Goal: Task Accomplishment & Management: Use online tool/utility

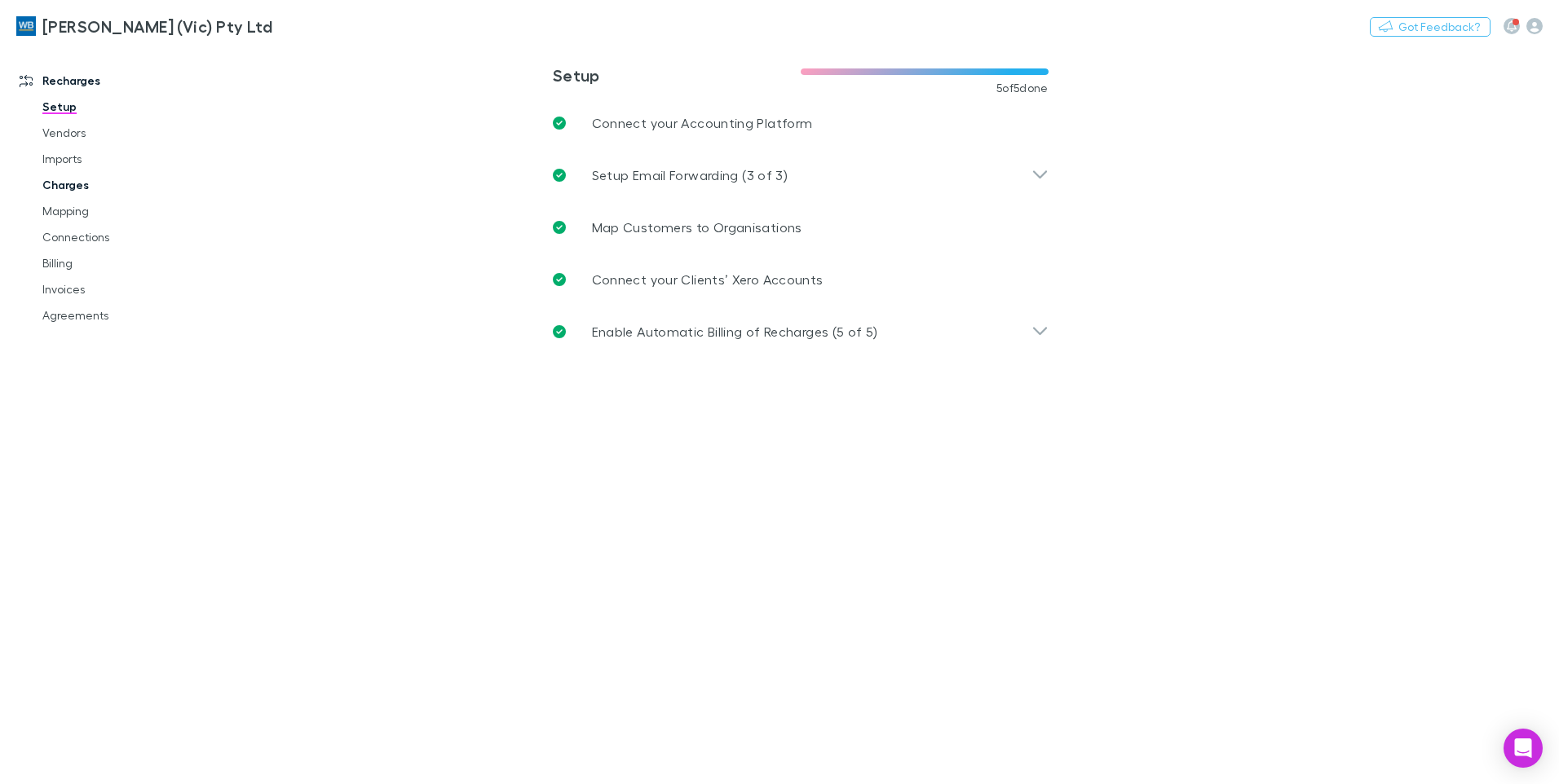
click at [62, 186] on link "Charges" at bounding box center [123, 185] width 194 height 26
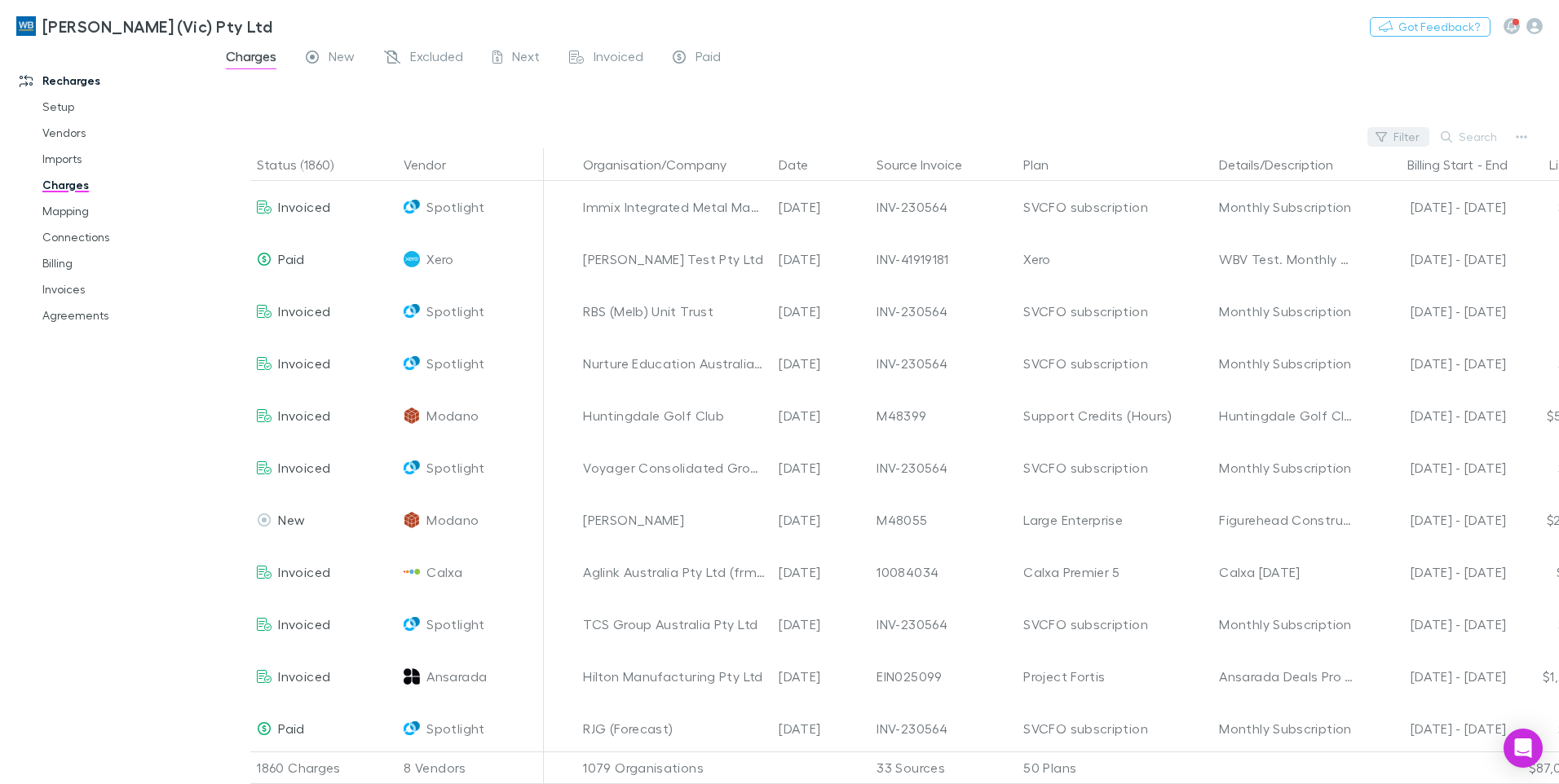
click at [1418, 135] on button "Filter" at bounding box center [1398, 137] width 62 height 20
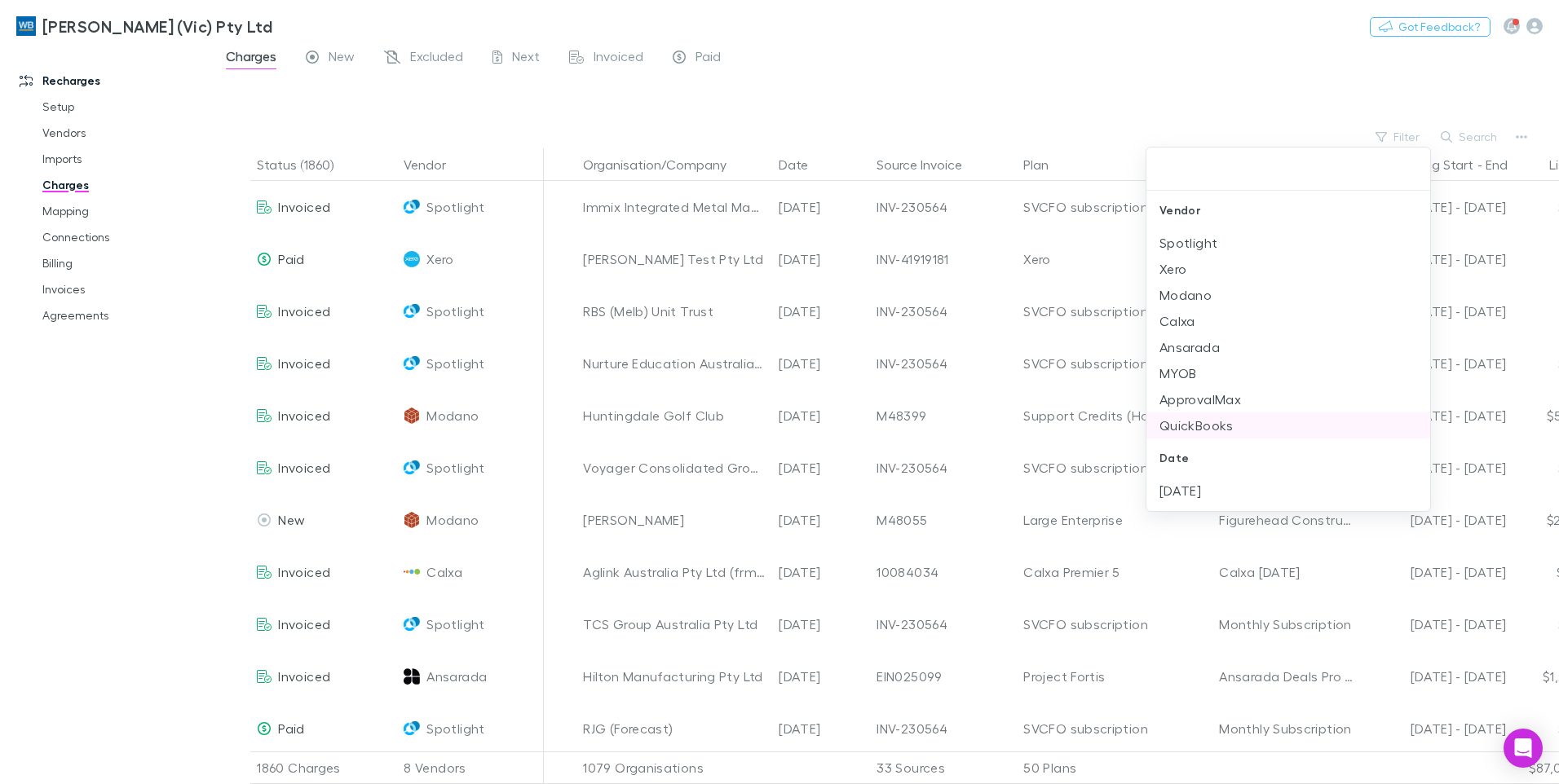
click at [1180, 428] on li "QuickBooks" at bounding box center [1289, 425] width 284 height 26
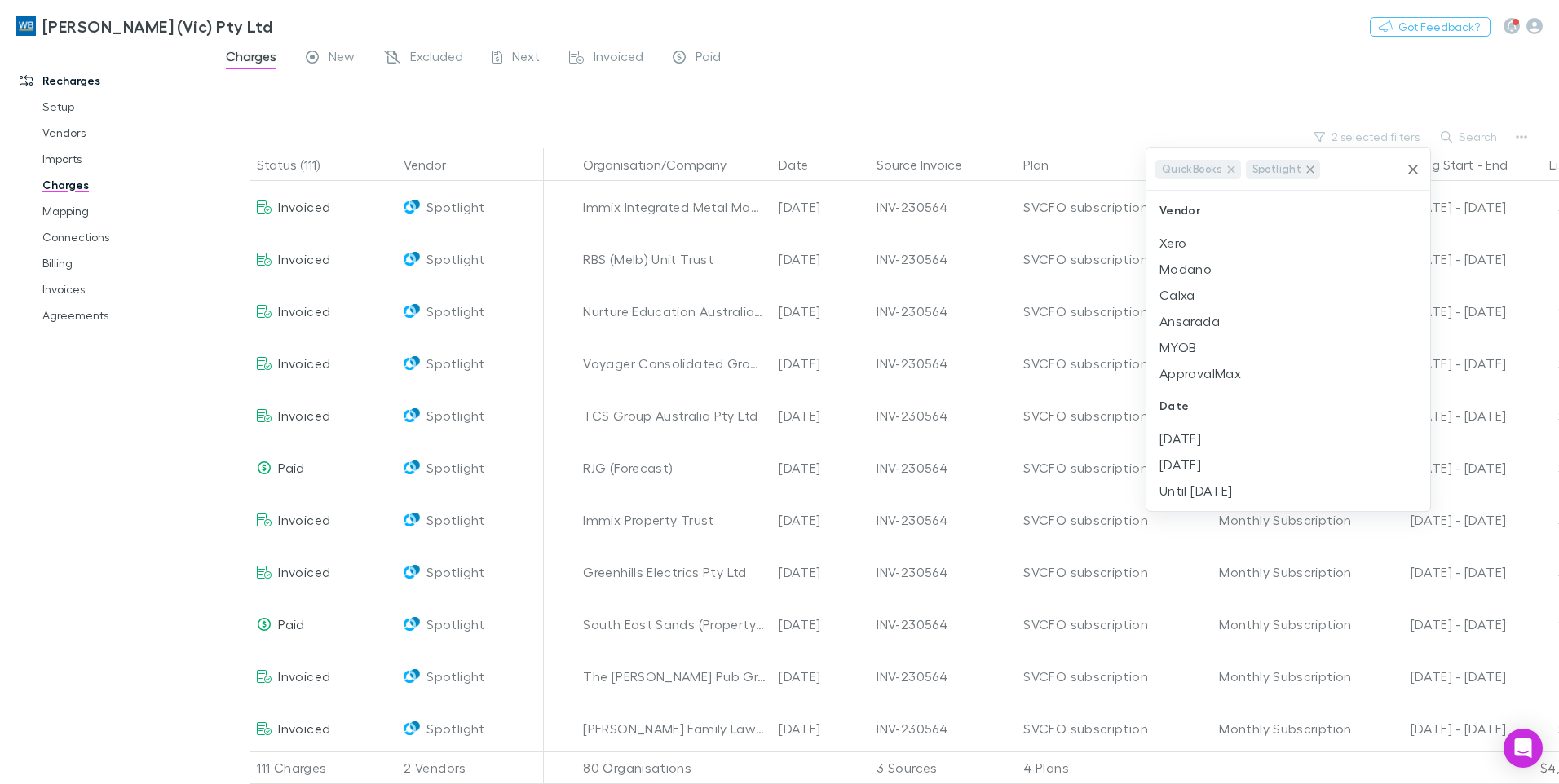
click at [1311, 169] on icon at bounding box center [1310, 170] width 13 height 13
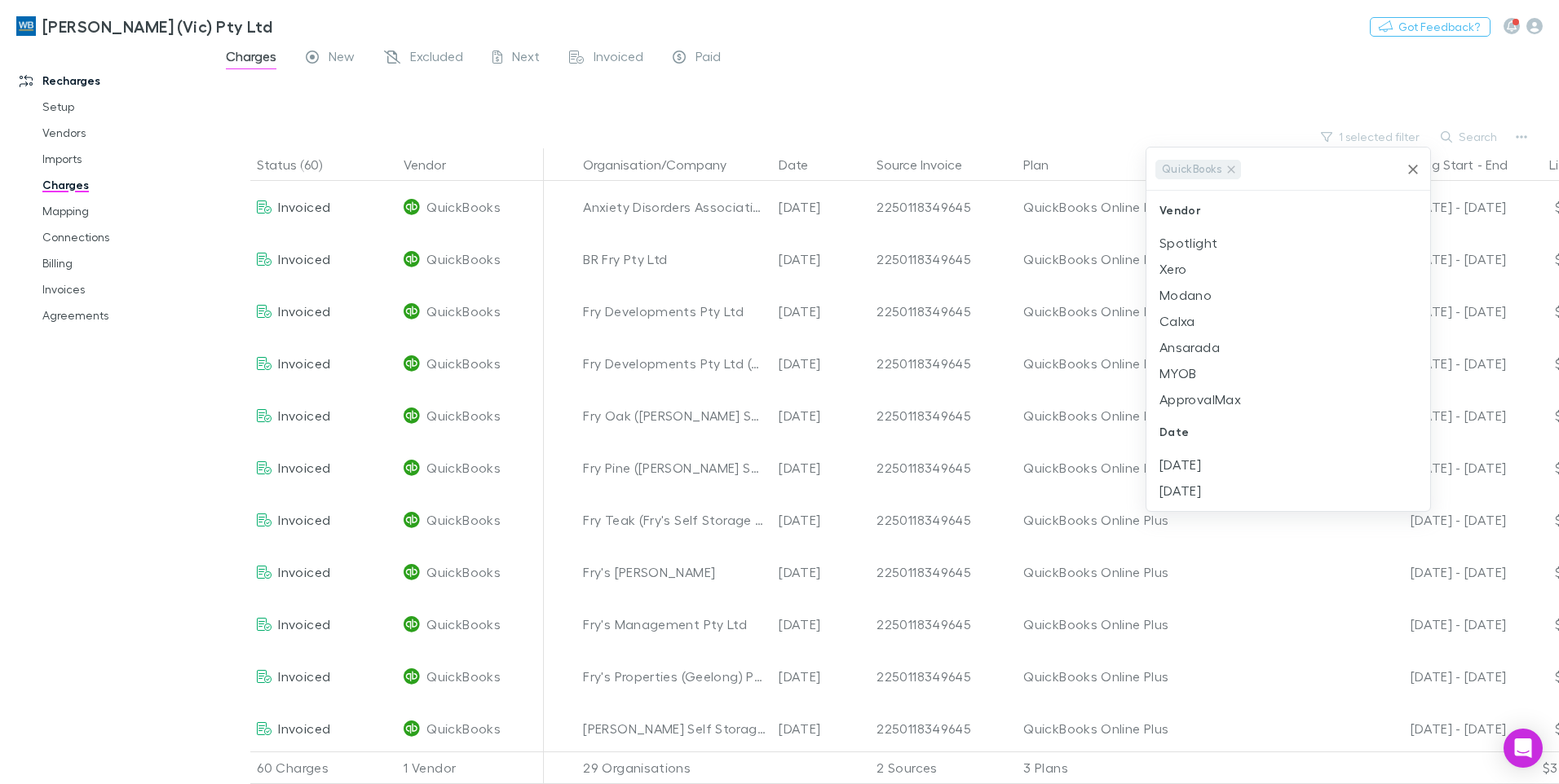
click at [1268, 101] on div at bounding box center [779, 392] width 1559 height 784
click at [1462, 136] on button "Search" at bounding box center [1470, 137] width 75 height 20
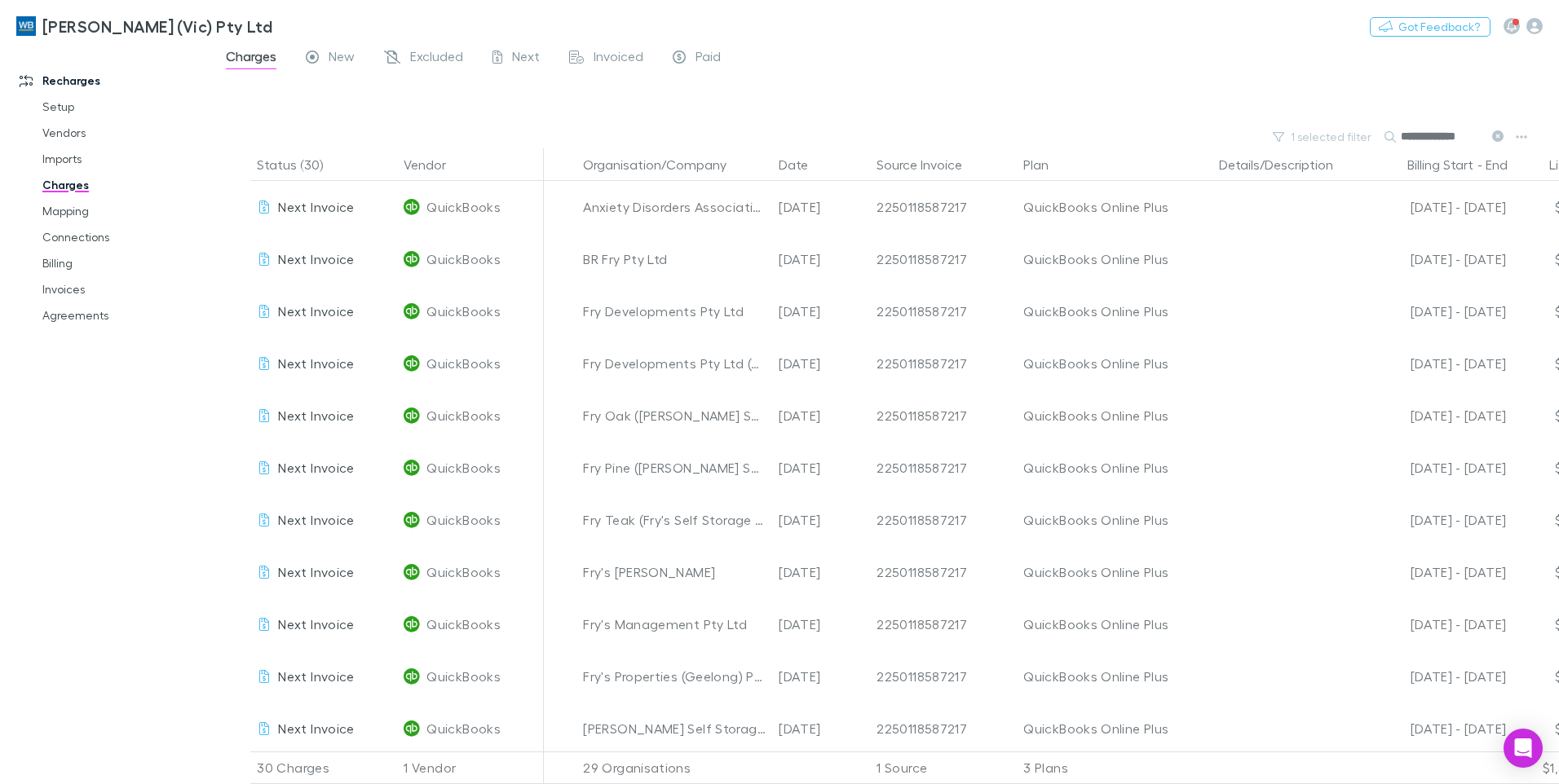
type input "**********"
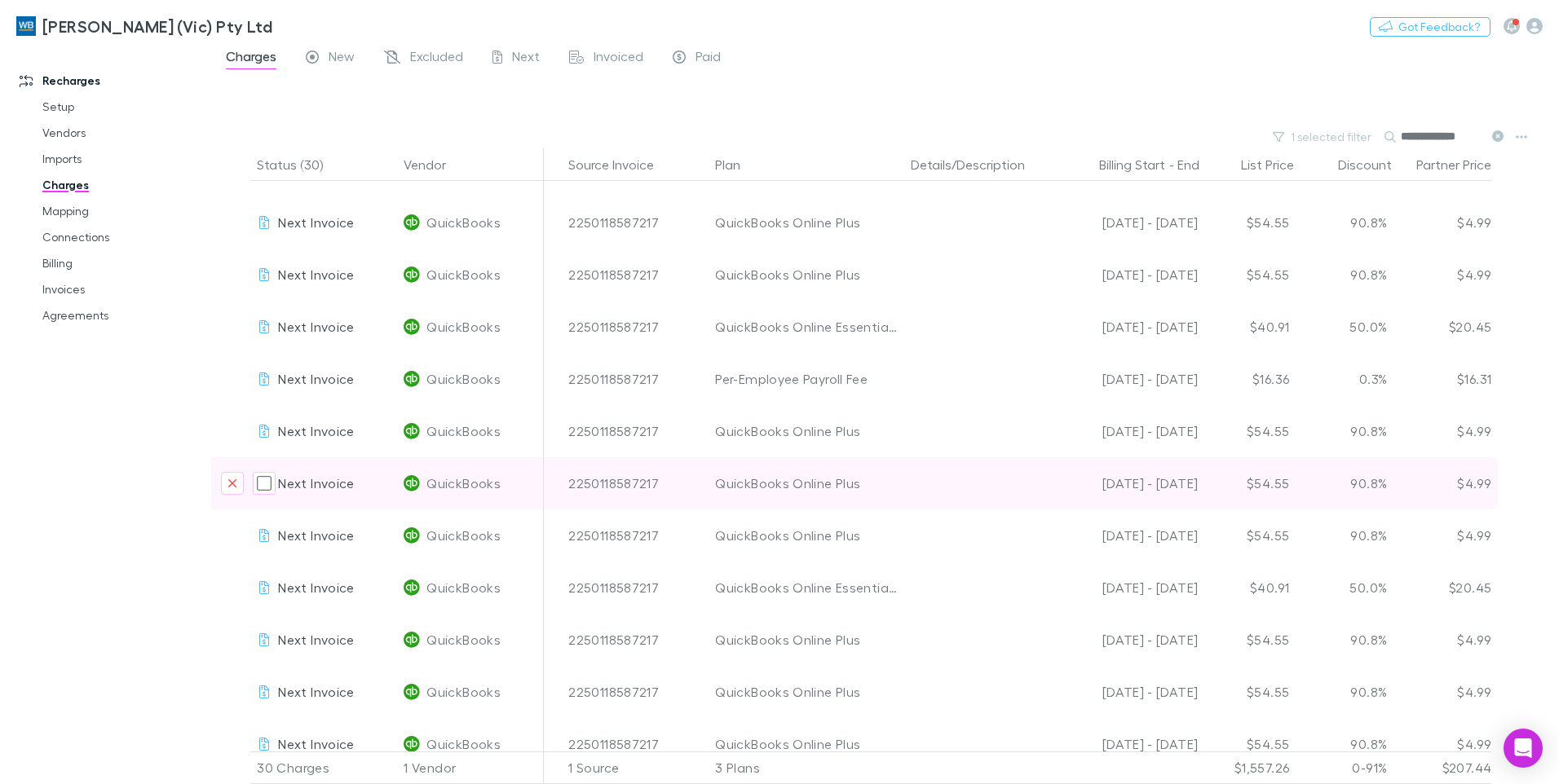
scroll to position [604, 308]
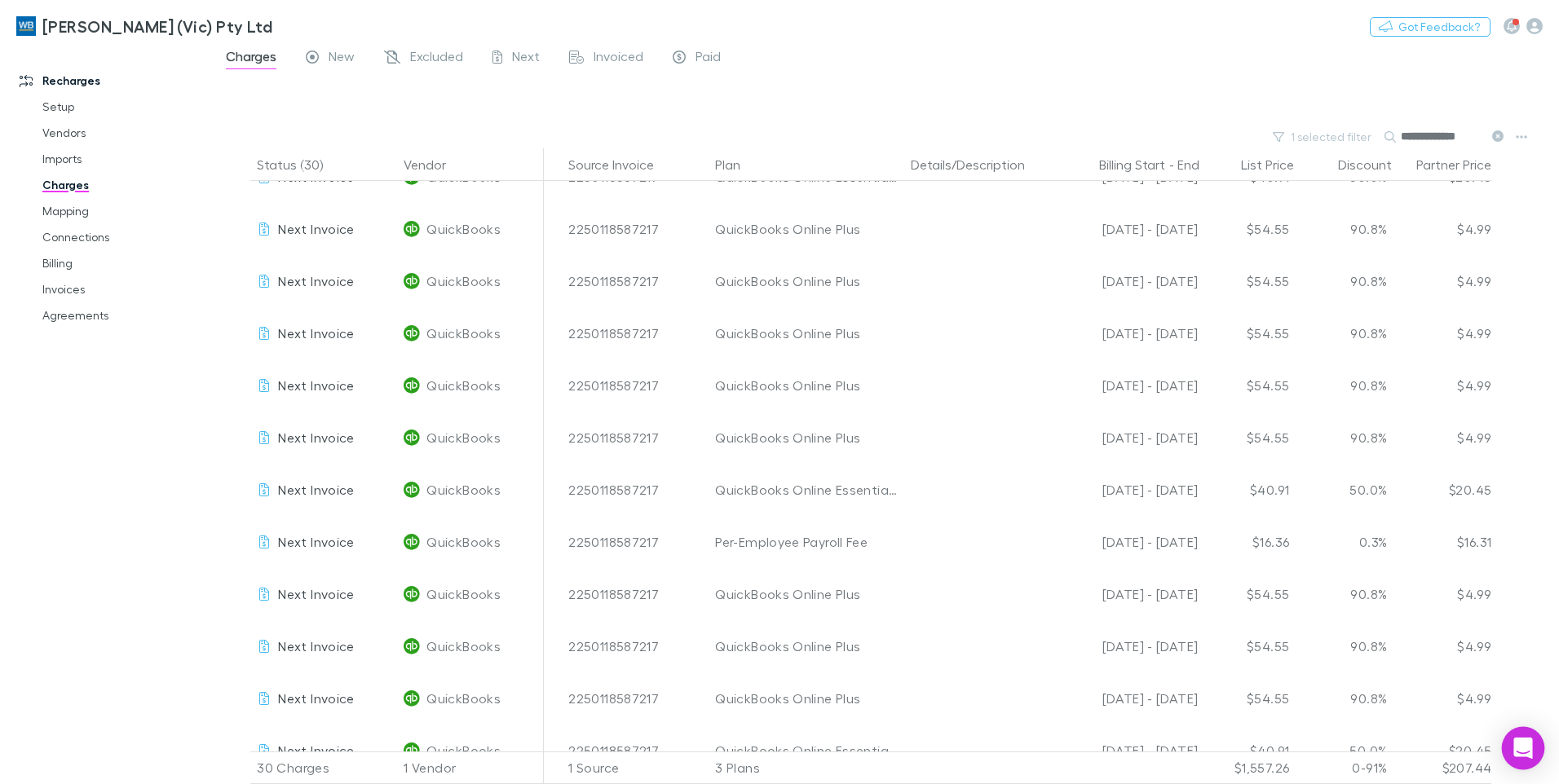
click at [1532, 749] on icon "Open Intercom Messenger" at bounding box center [1524, 748] width 22 height 22
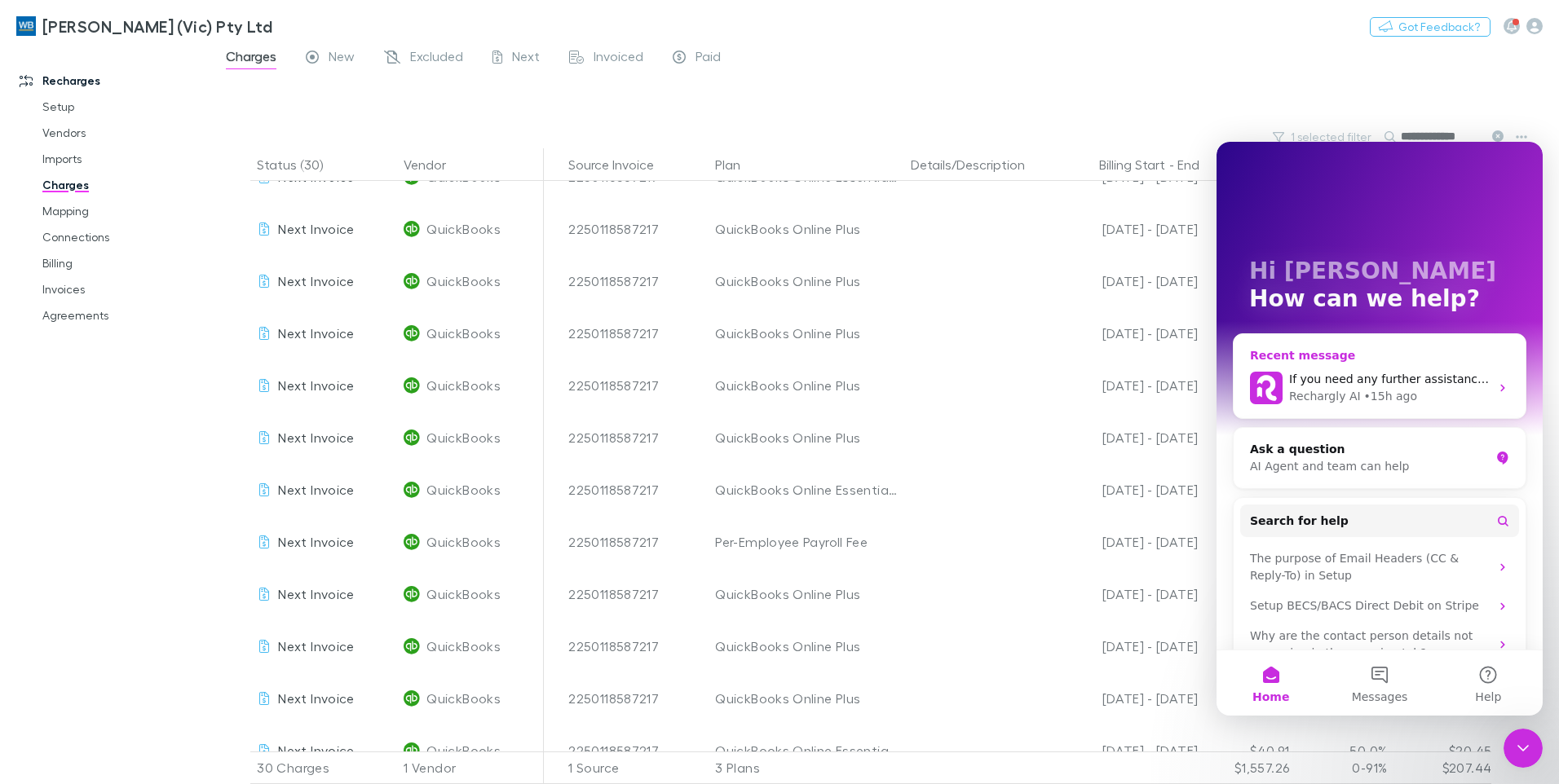
scroll to position [0, 0]
click at [1374, 681] on button "Messages" at bounding box center [1379, 683] width 109 height 66
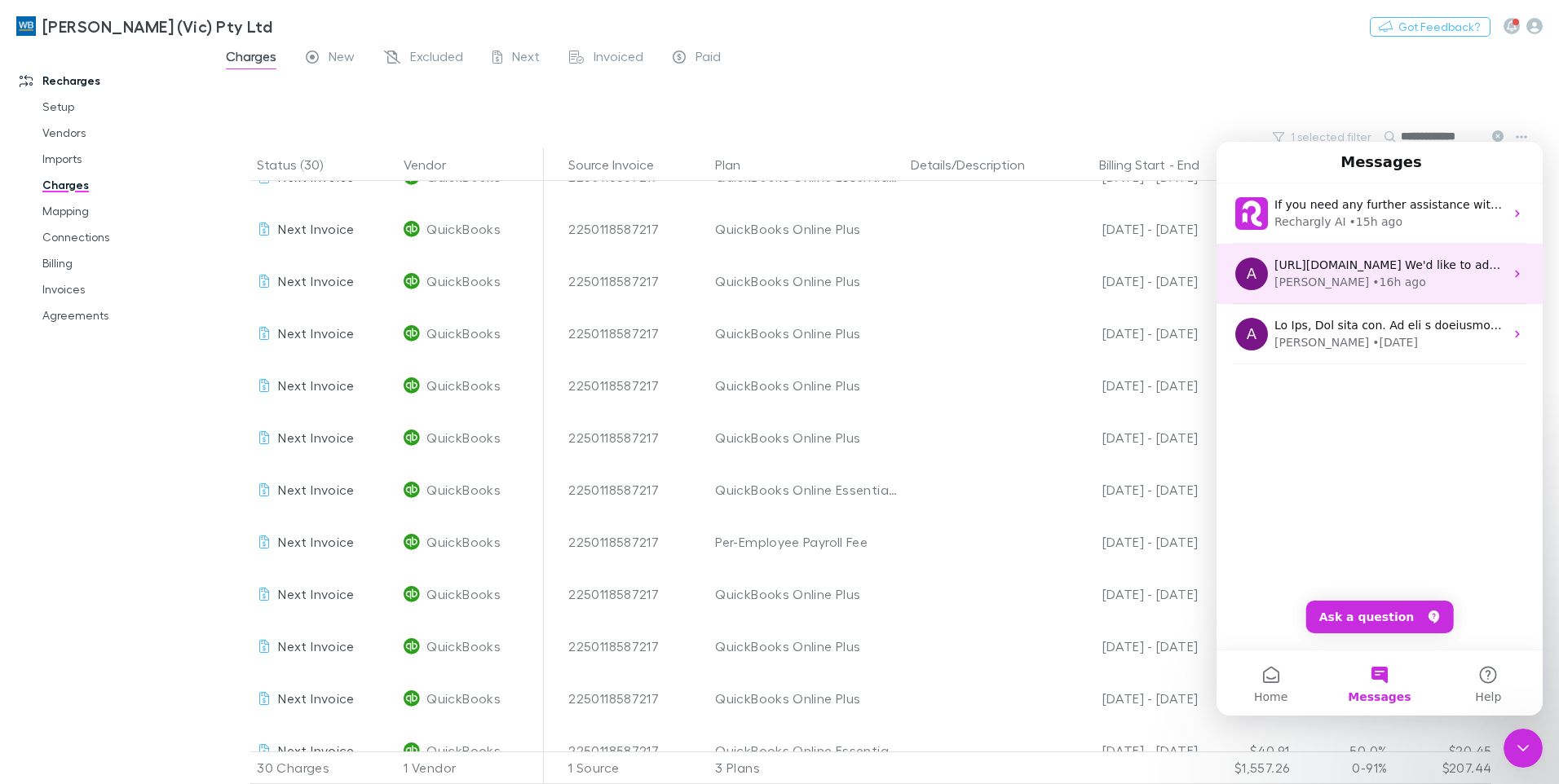
click at [1349, 271] on span "[URL][DOMAIN_NAME] We'd like to add this client but we can't see an option to a…" at bounding box center [1568, 265] width 587 height 13
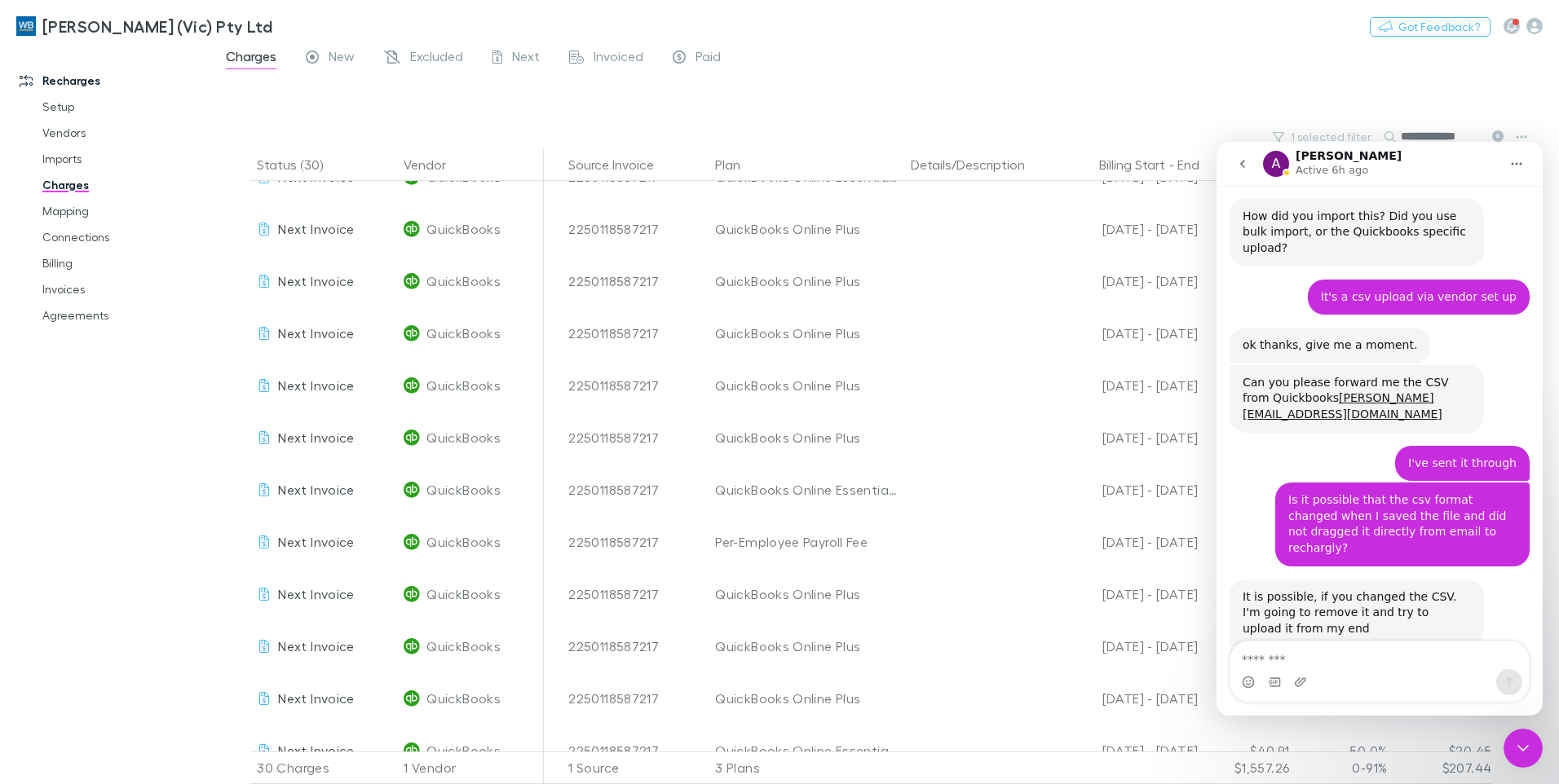
scroll to position [3290, 0]
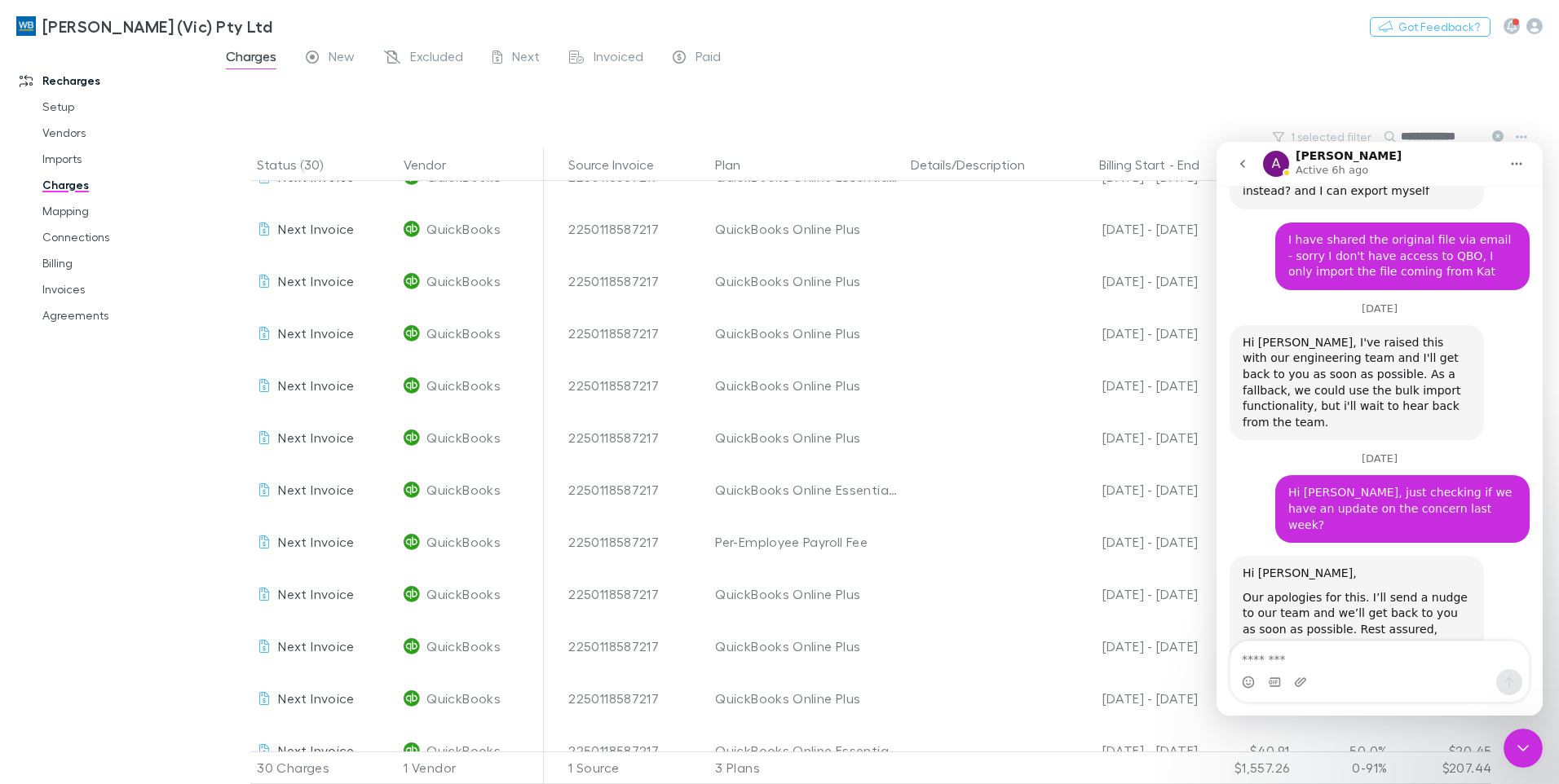
click at [1311, 661] on textarea "Message…" at bounding box center [1380, 655] width 298 height 28
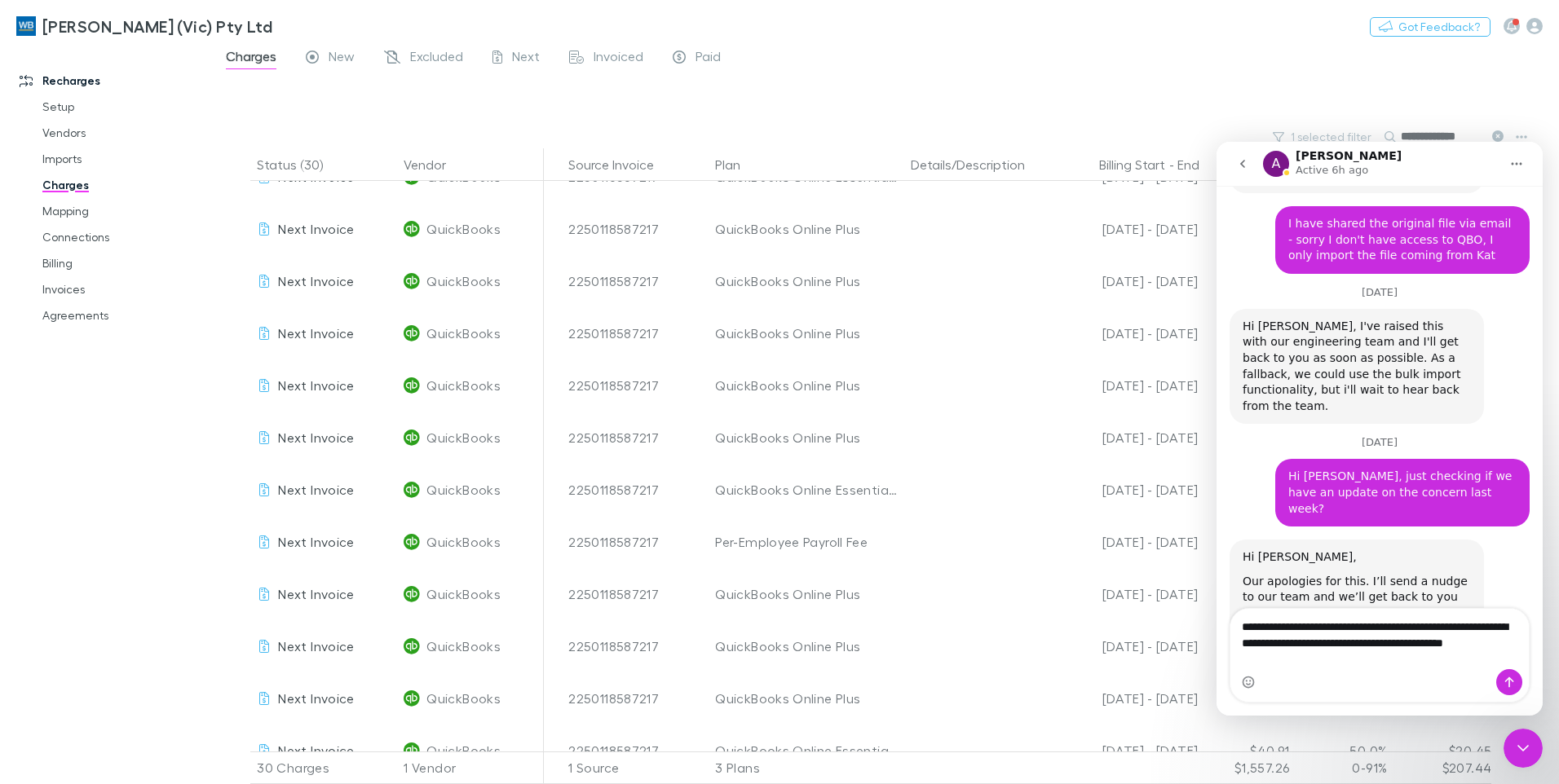
scroll to position [3323, 0]
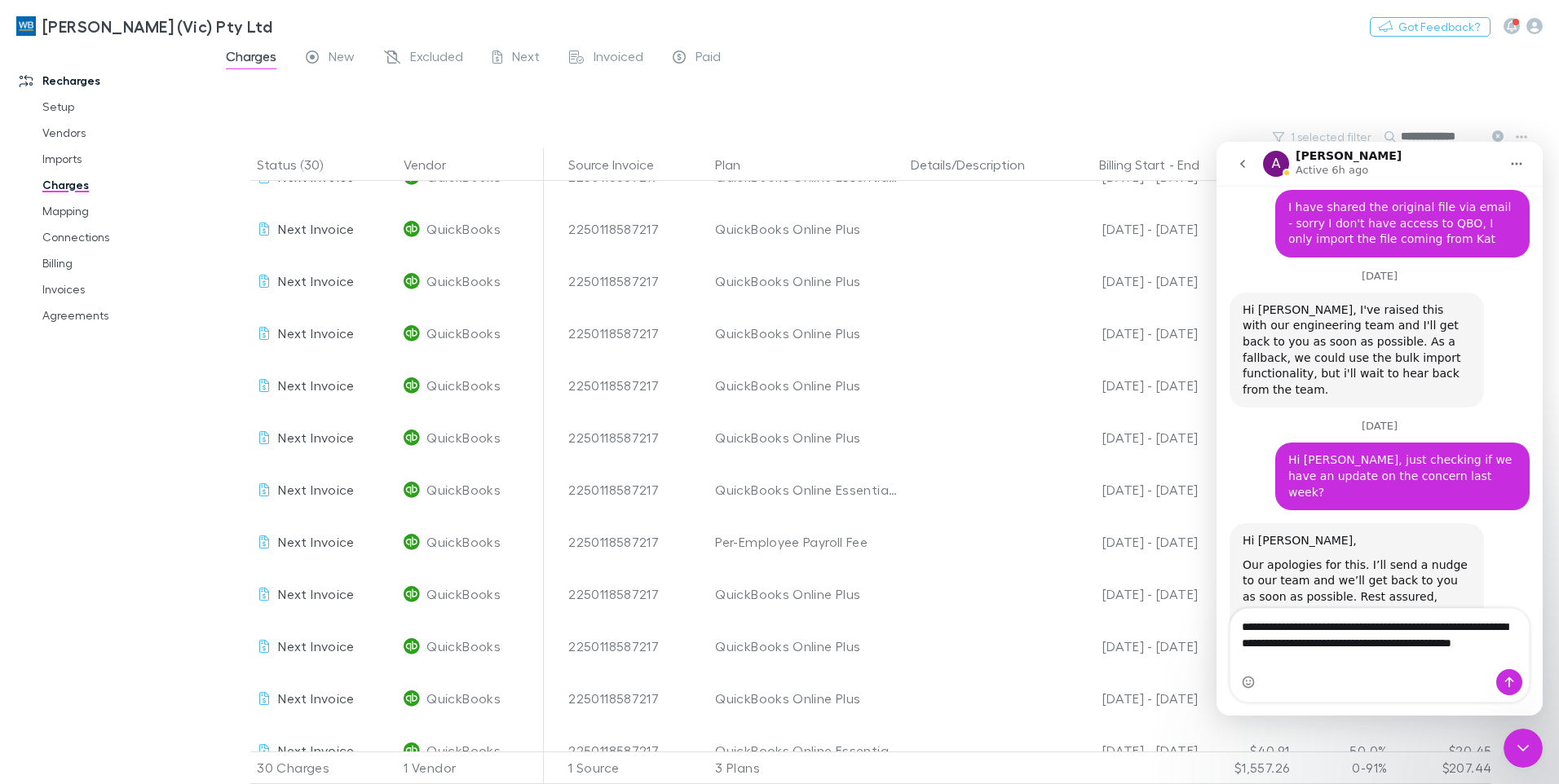
click at [1412, 643] on textarea "**********" at bounding box center [1380, 639] width 298 height 60
click at [1383, 648] on textarea "**********" at bounding box center [1380, 639] width 298 height 60
click at [1386, 665] on textarea "**********" at bounding box center [1380, 639] width 298 height 60
type textarea "**********"
click at [1520, 675] on button "Send a message…" at bounding box center [1510, 682] width 26 height 26
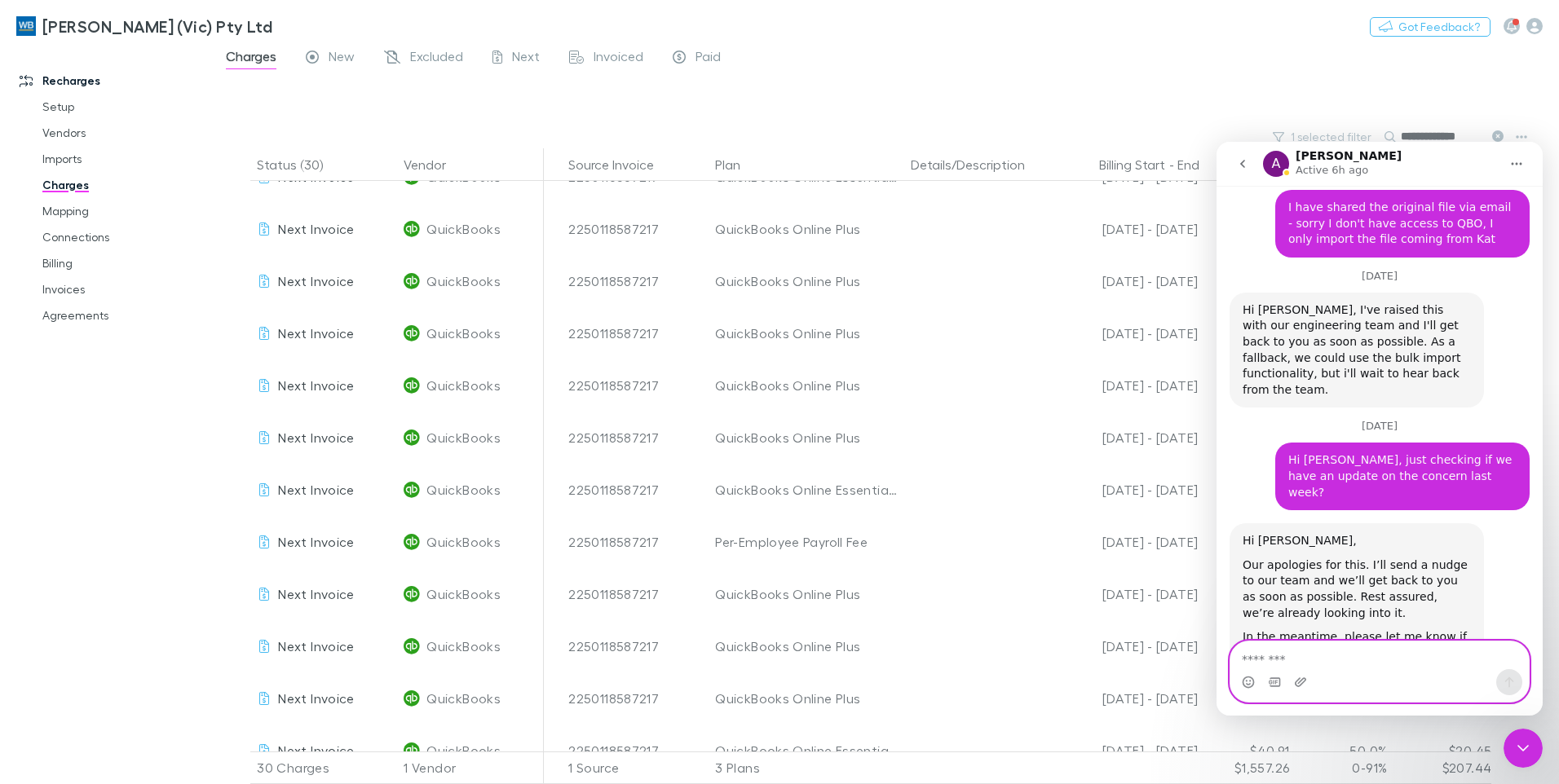
scroll to position [3393, 0]
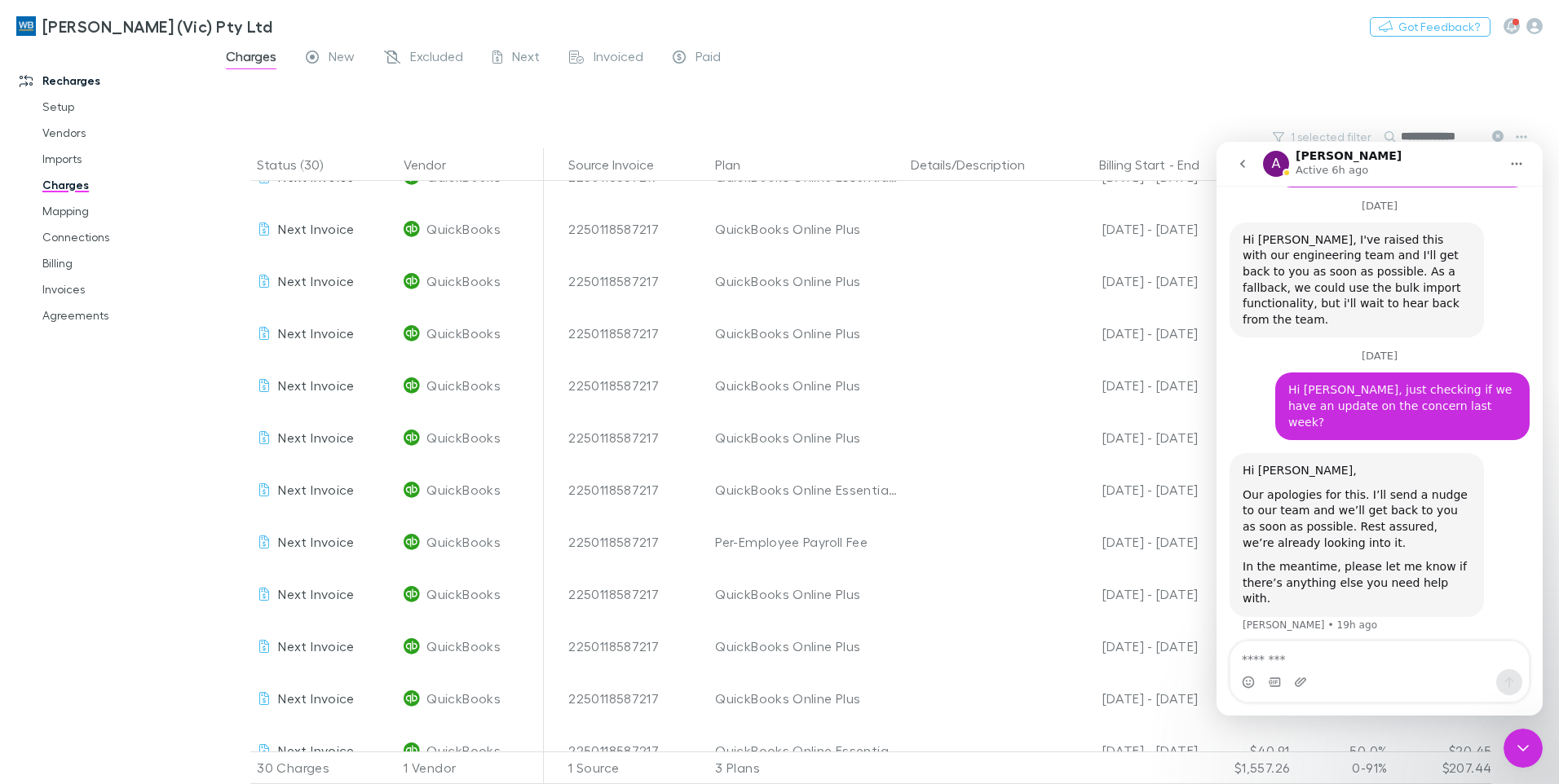
click at [1081, 66] on div "Charges New Excluded Next Invoiced Paid" at bounding box center [885, 61] width 1348 height 31
click at [58, 184] on link "Charges" at bounding box center [123, 185] width 194 height 26
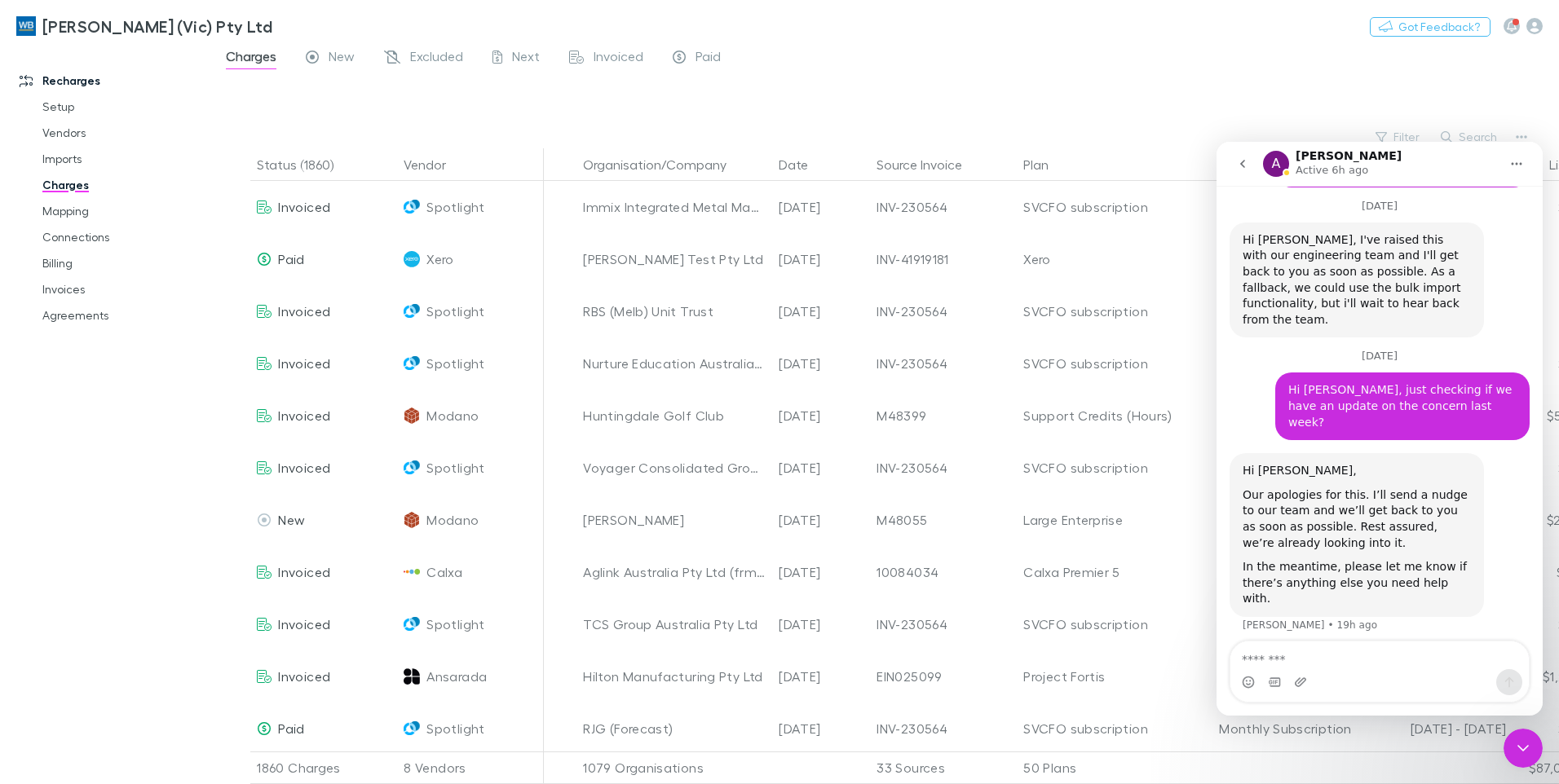
click at [1525, 744] on icon "Close Intercom Messenger" at bounding box center [1524, 748] width 20 height 20
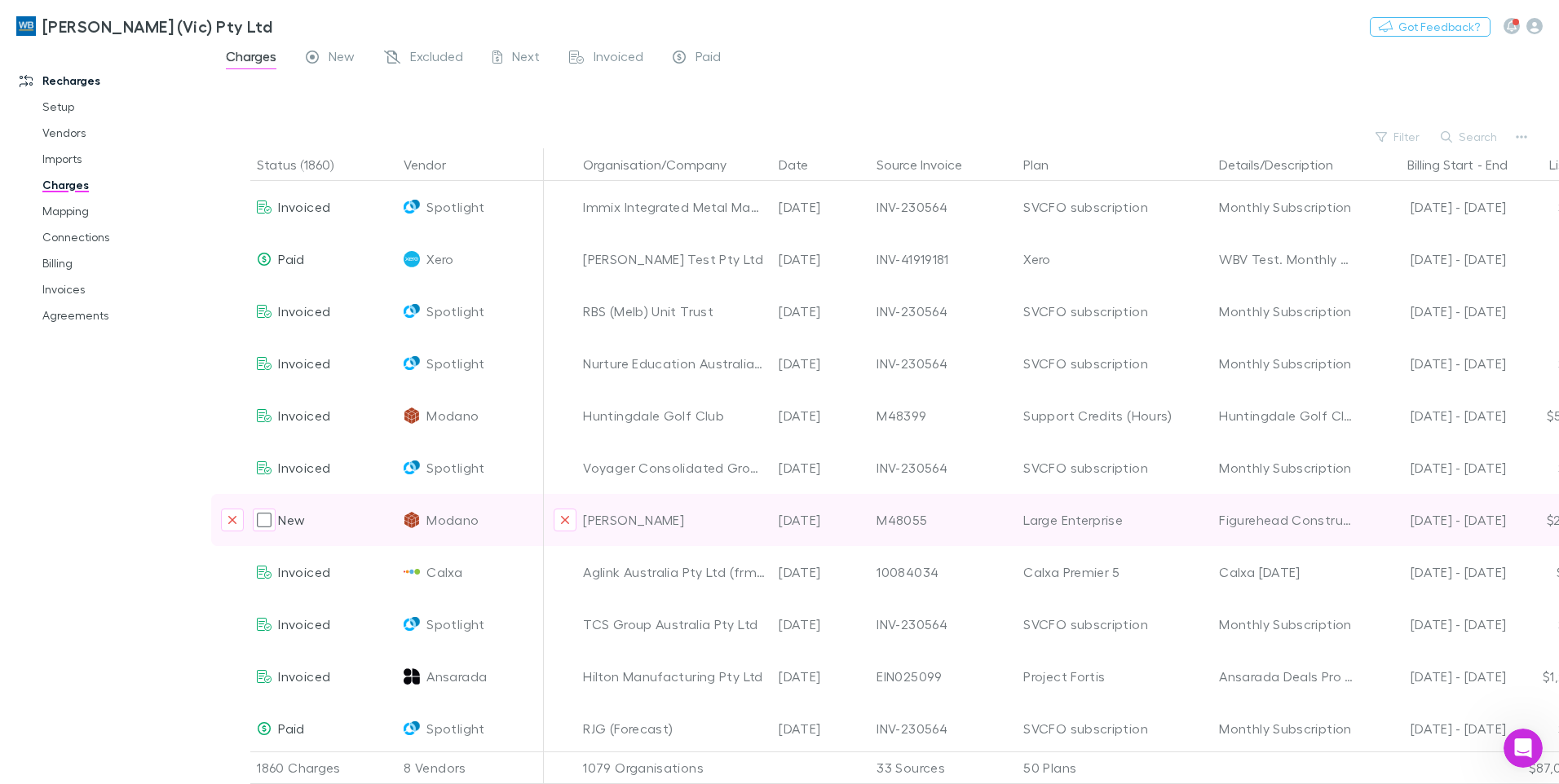
scroll to position [3393, 0]
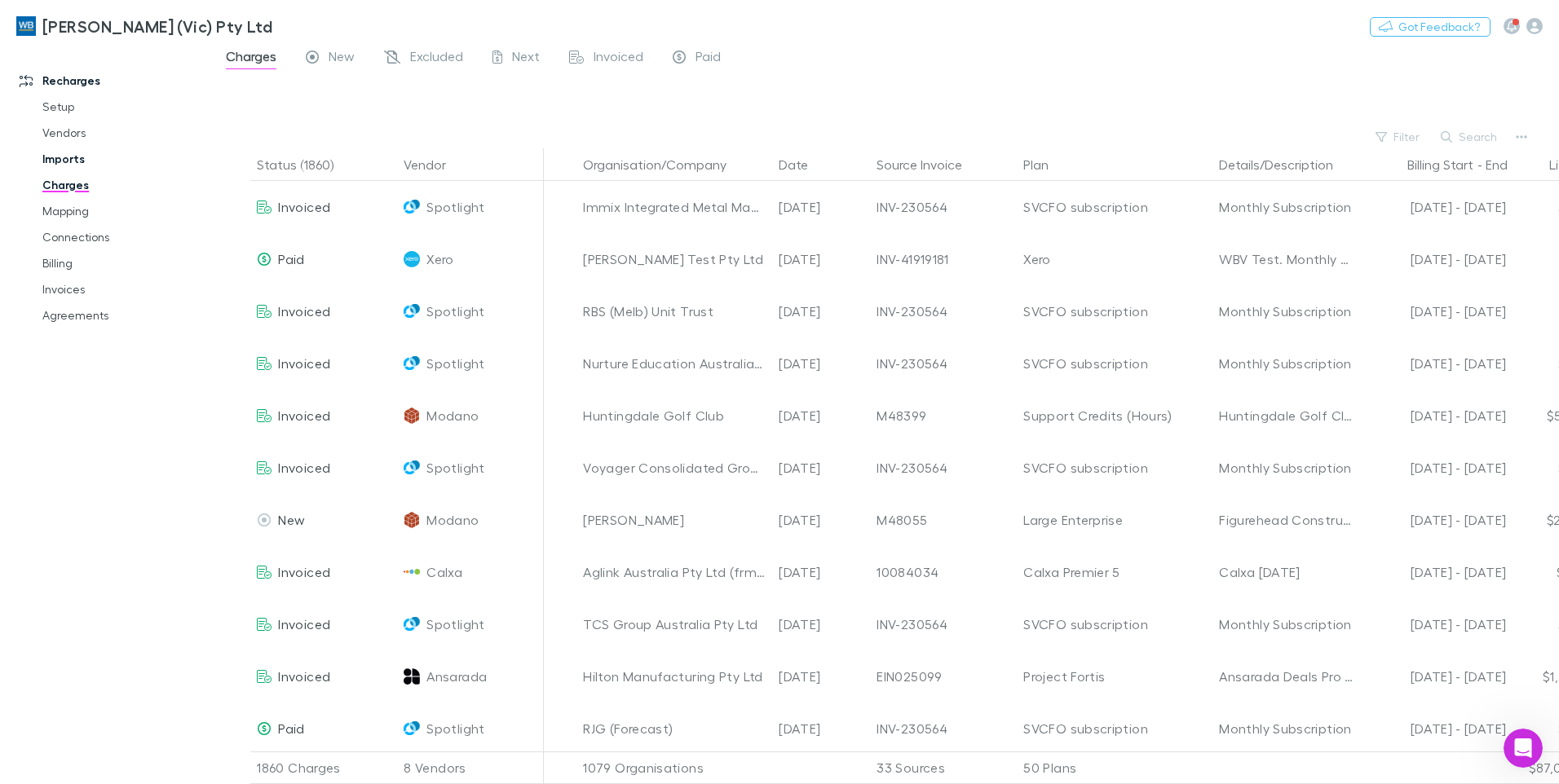
click at [73, 160] on link "Imports" at bounding box center [123, 158] width 194 height 26
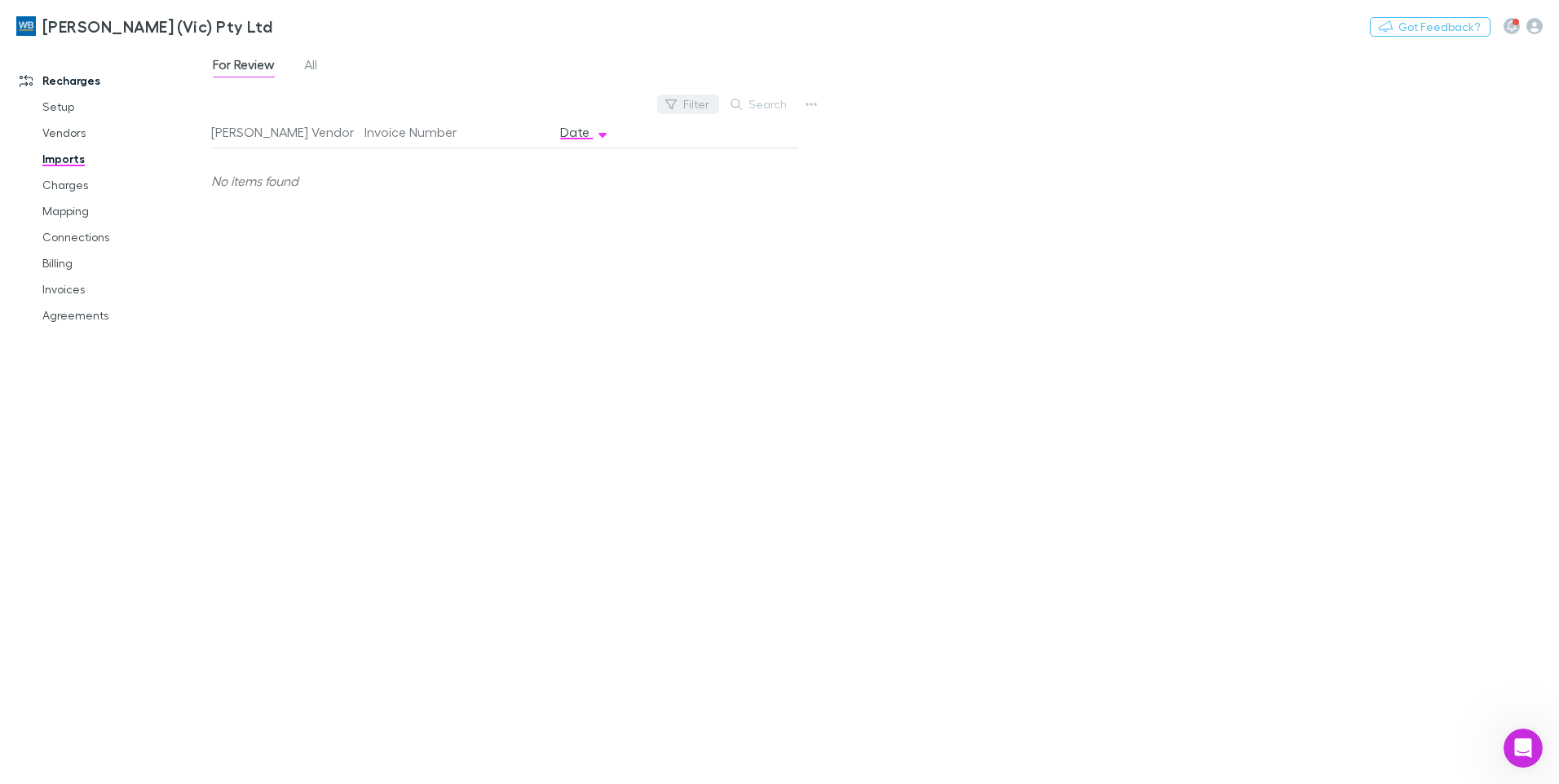
click at [677, 101] on icon "button" at bounding box center [671, 104] width 12 height 12
type input "****"
click at [291, 64] on div at bounding box center [779, 392] width 1559 height 784
click at [297, 66] on div "For Review All" at bounding box center [271, 66] width 120 height 26
click at [317, 66] on span "All" at bounding box center [311, 67] width 13 height 22
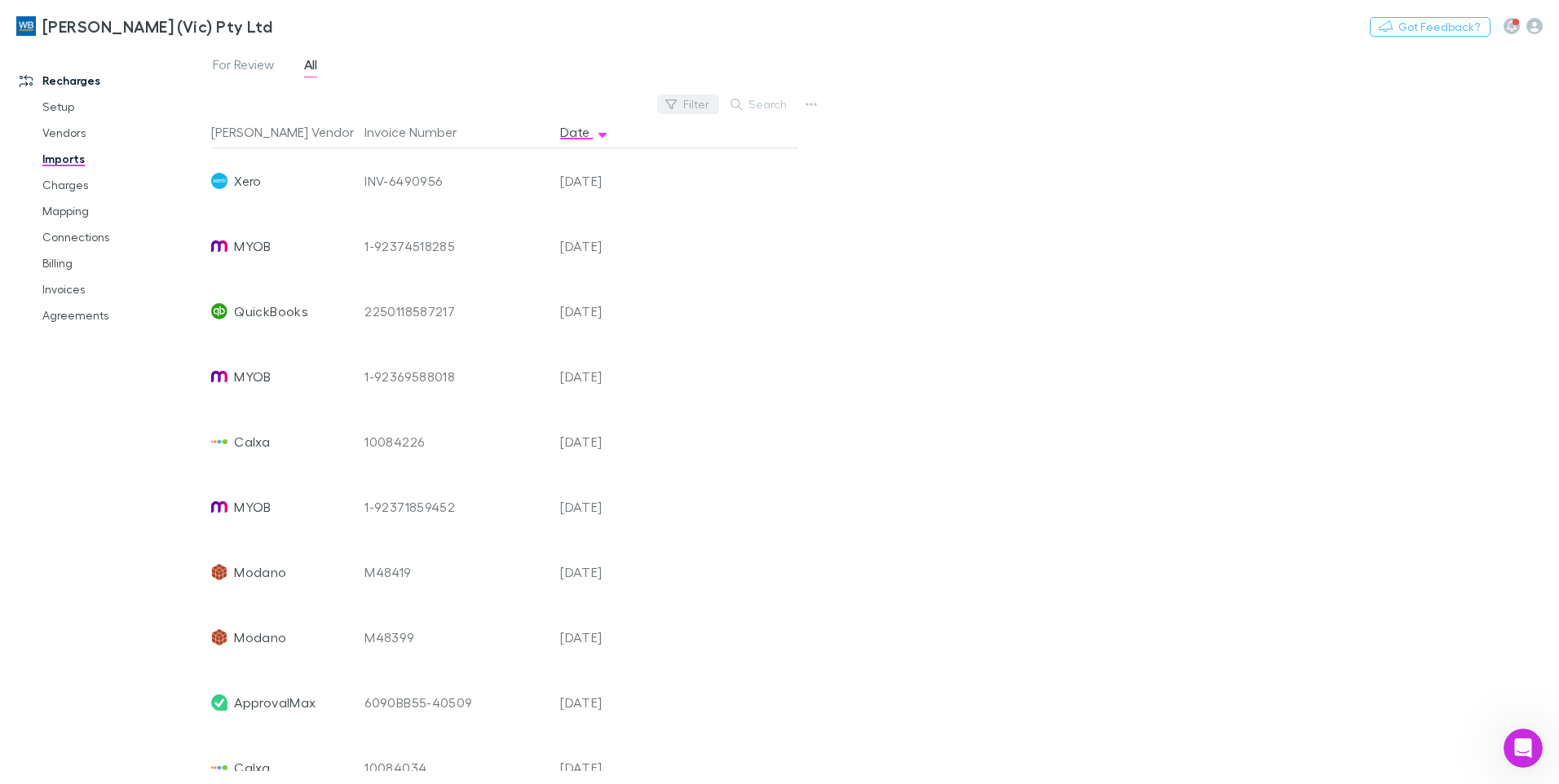
click at [712, 108] on button "Filter" at bounding box center [688, 104] width 62 height 20
type input "**********"
click at [543, 225] on div "Vendor QuickBooks" at bounding box center [580, 194] width 284 height 72
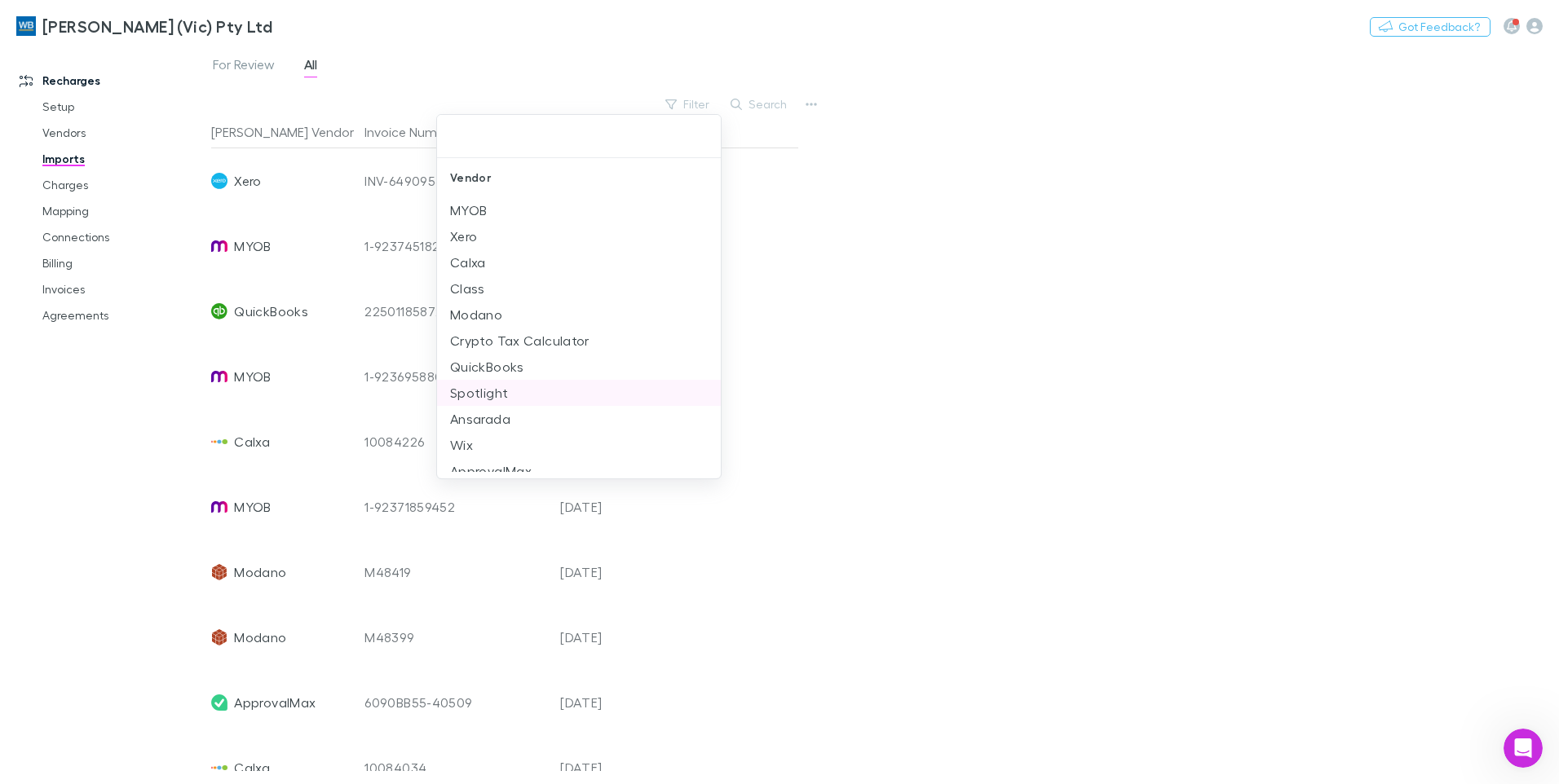
scroll to position [13, 0]
click at [481, 346] on li "QuickBooks" at bounding box center [580, 354] width 284 height 26
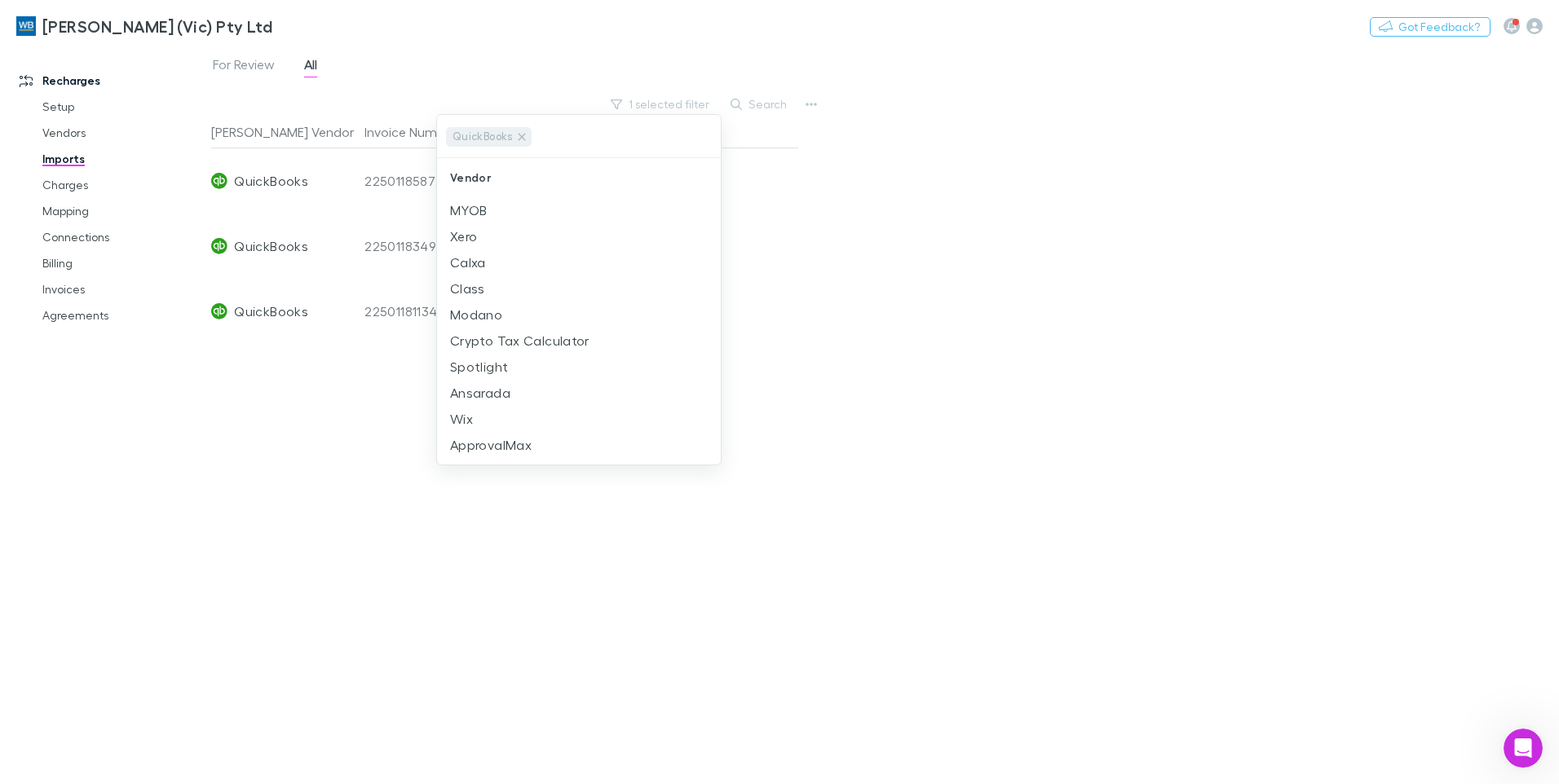
click at [913, 268] on div at bounding box center [779, 392] width 1559 height 784
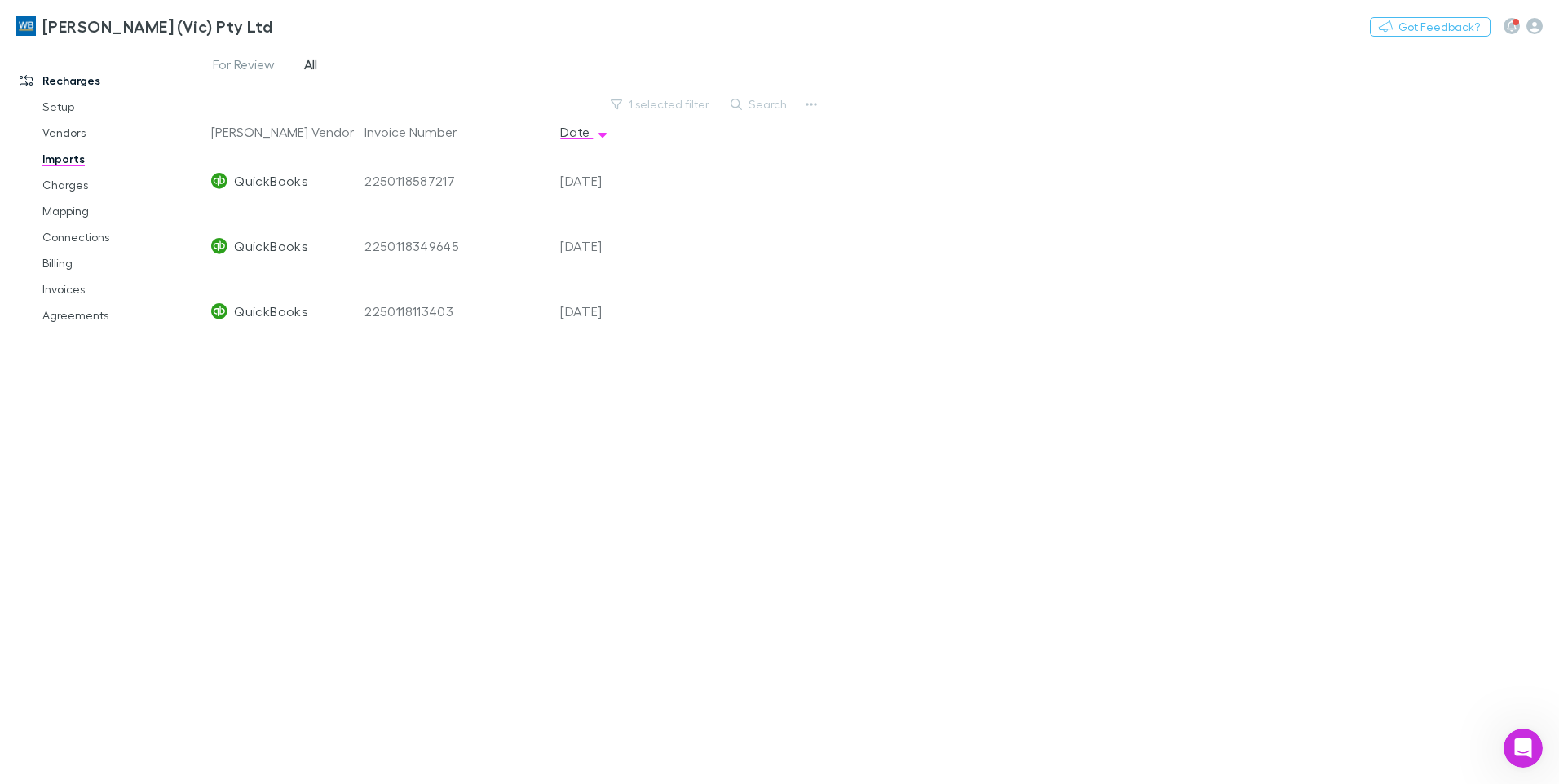
click at [50, 155] on link "Imports" at bounding box center [123, 158] width 194 height 26
